Goal: Transaction & Acquisition: Subscribe to service/newsletter

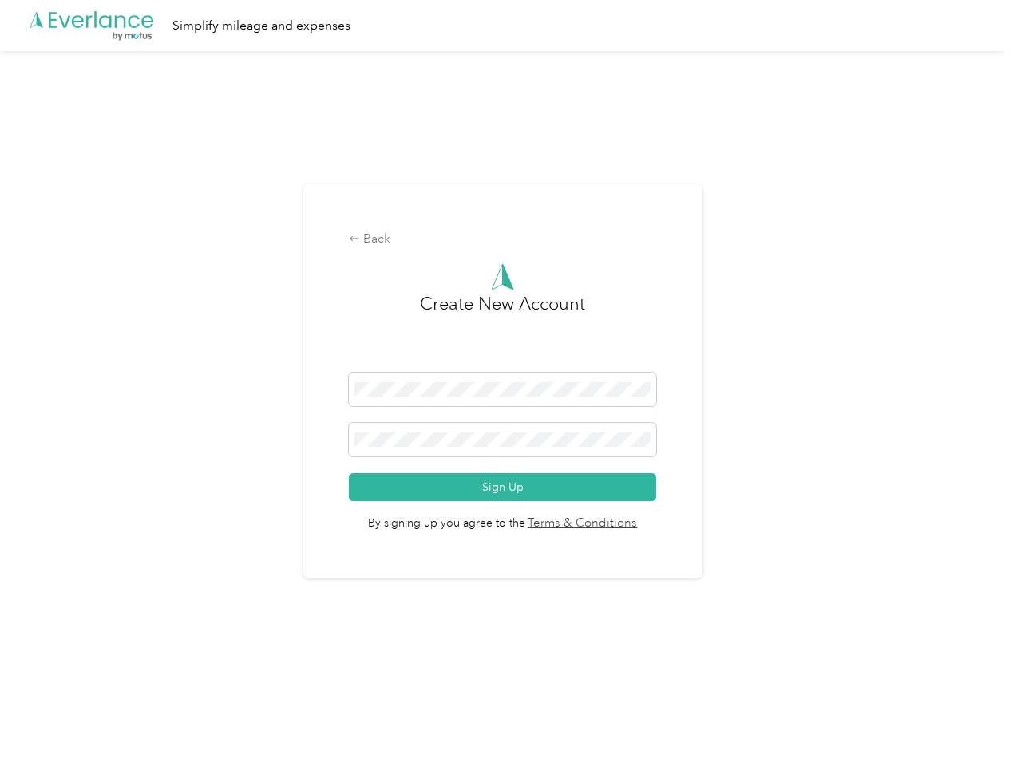
click at [506, 362] on h3 "Create New Account" at bounding box center [502, 332] width 165 height 82
click at [506, 26] on div ".cls-1 { fill: #00adee; } .cls-2 { fill: #fff; } .cls-3 { fill: #707372; } .cls…" at bounding box center [502, 25] width 1005 height 51
click at [506, 240] on div "Back" at bounding box center [502, 239] width 307 height 19
click at [506, 487] on button "Sign Up" at bounding box center [502, 487] width 307 height 28
